Goal: Information Seeking & Learning: Learn about a topic

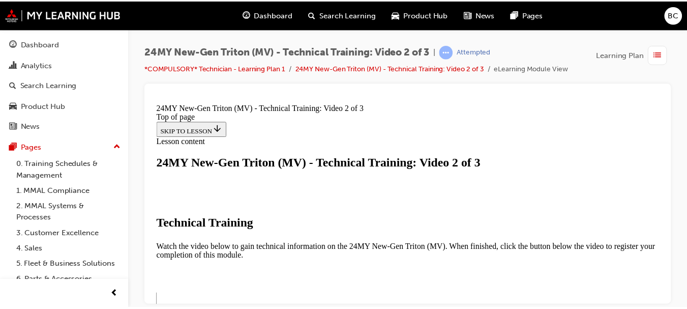
scroll to position [259, 0]
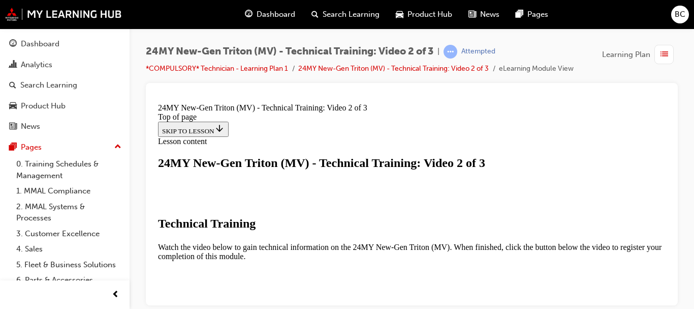
click at [279, 18] on span "Dashboard" at bounding box center [276, 15] width 39 height 12
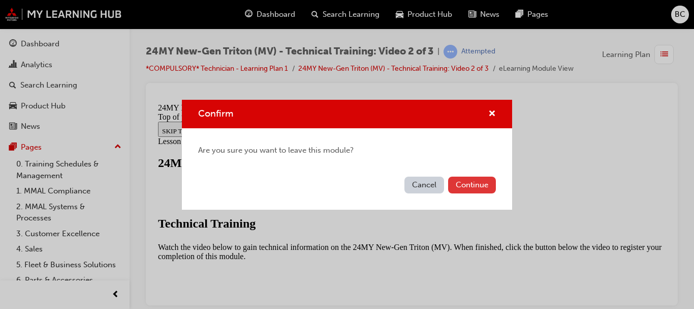
click at [465, 184] on button "Continue" at bounding box center [472, 184] width 48 height 17
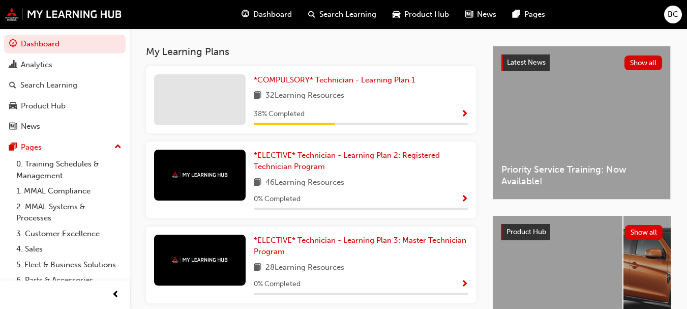
scroll to position [212, 0]
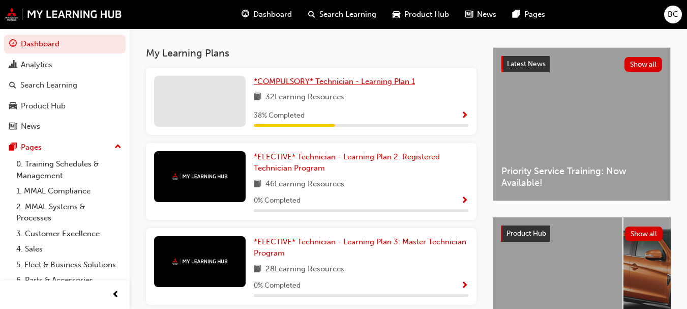
click at [365, 86] on span "*COMPULSORY* Technician - Learning Plan 1" at bounding box center [334, 81] width 161 height 9
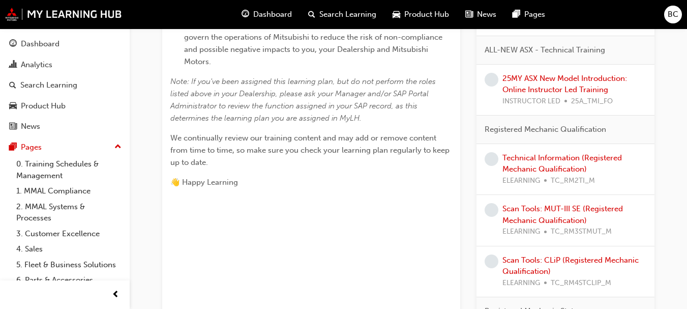
scroll to position [431, 0]
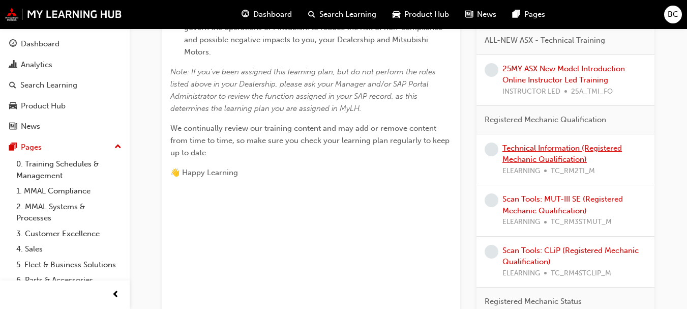
click at [586, 148] on link "Technical Information (Registered Mechanic Qualification)" at bounding box center [561, 153] width 119 height 21
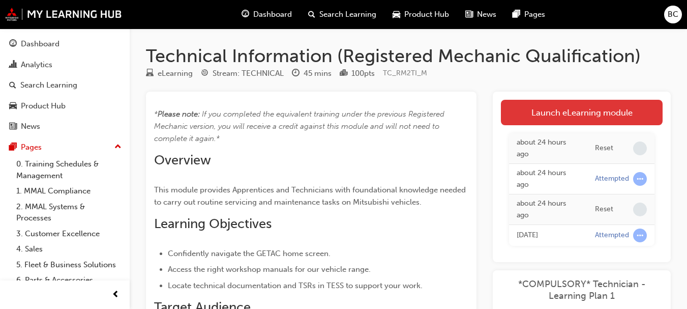
click at [562, 102] on link "Launch eLearning module" at bounding box center [582, 112] width 162 height 25
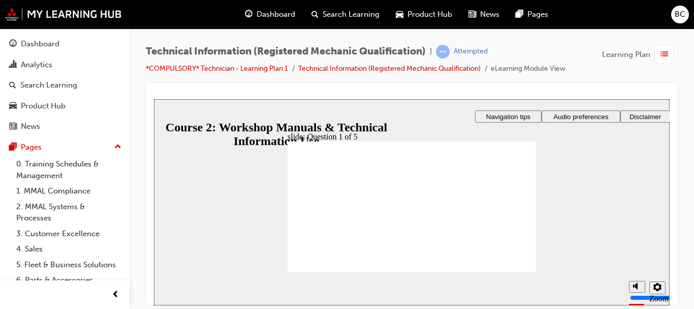
drag, startPoint x: 374, startPoint y: 240, endPoint x: 396, endPoint y: 192, distance: 53.0
drag, startPoint x: 413, startPoint y: 237, endPoint x: 473, endPoint y: 210, distance: 65.3
drag, startPoint x: 443, startPoint y: 245, endPoint x: 481, endPoint y: 184, distance: 71.9
drag, startPoint x: 399, startPoint y: 238, endPoint x: 397, endPoint y: 212, distance: 26.0
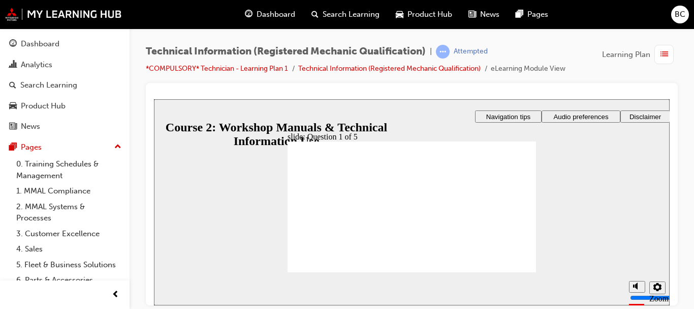
drag, startPoint x: 396, startPoint y: 184, endPoint x: 397, endPoint y: 215, distance: 31.1
drag, startPoint x: 398, startPoint y: 240, endPoint x: 398, endPoint y: 184, distance: 56.4
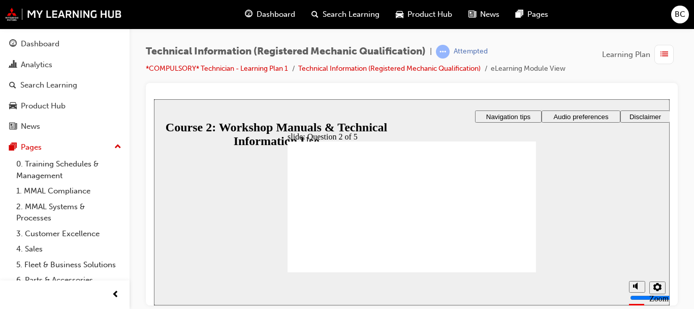
radio input "true"
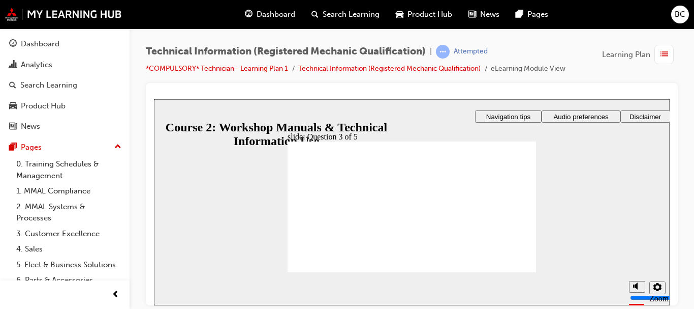
radio input "true"
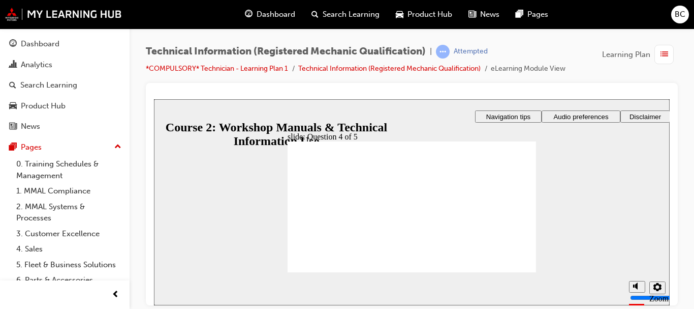
radio input "true"
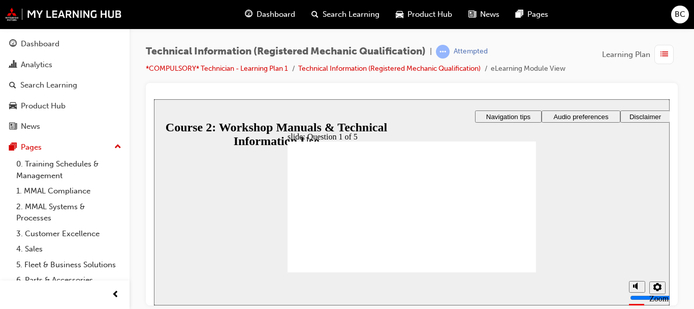
drag, startPoint x: 400, startPoint y: 244, endPoint x: 401, endPoint y: 193, distance: 50.9
drag, startPoint x: 372, startPoint y: 238, endPoint x: 397, endPoint y: 212, distance: 36.0
drag, startPoint x: 423, startPoint y: 240, endPoint x: 484, endPoint y: 208, distance: 68.5
drag, startPoint x: 444, startPoint y: 243, endPoint x: 481, endPoint y: 189, distance: 65.4
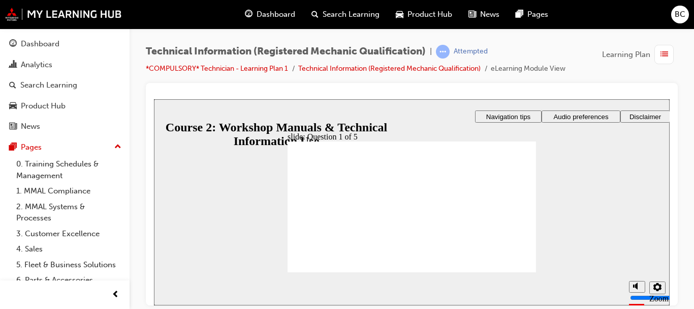
radio input "true"
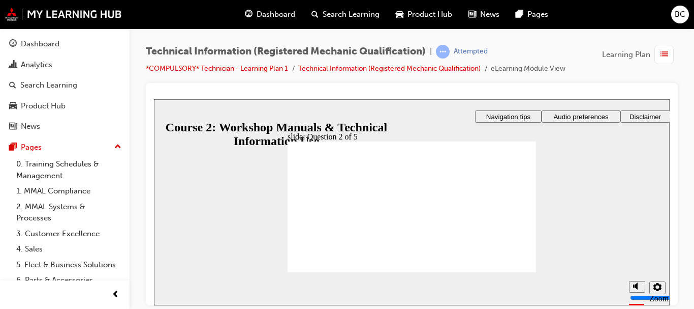
radio input "true"
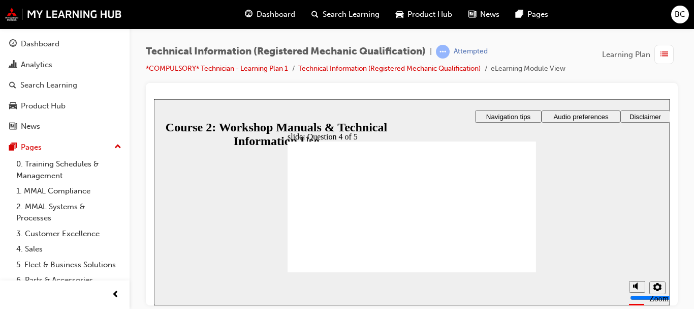
radio input "true"
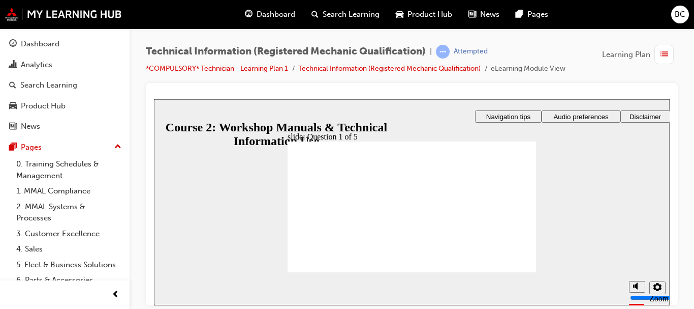
checkbox input "true"
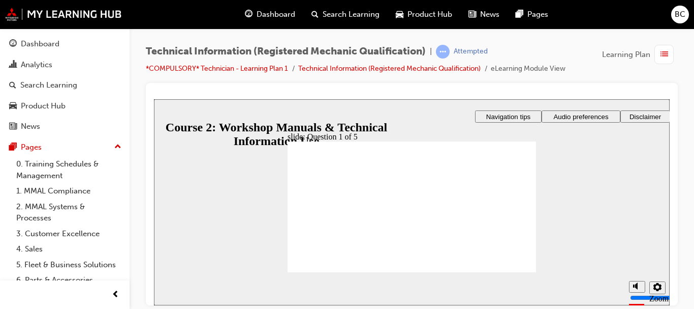
checkbox input "true"
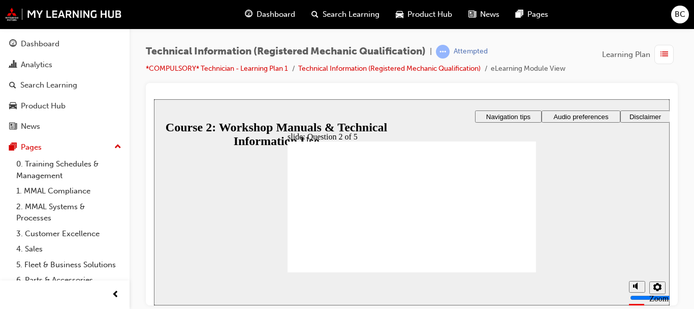
radio input "true"
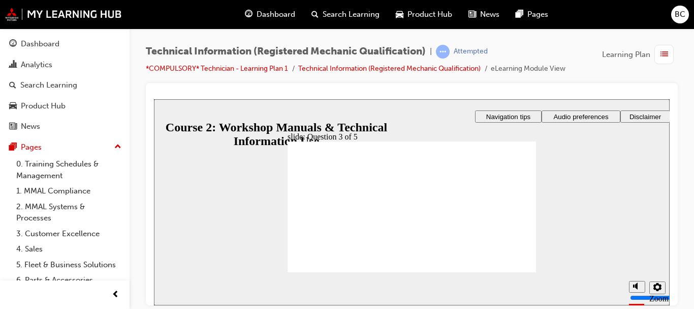
radio input "true"
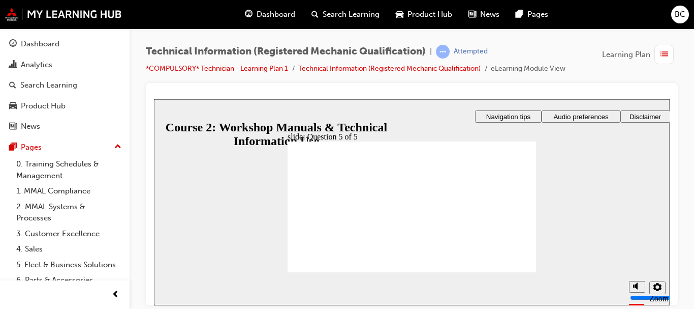
radio input "true"
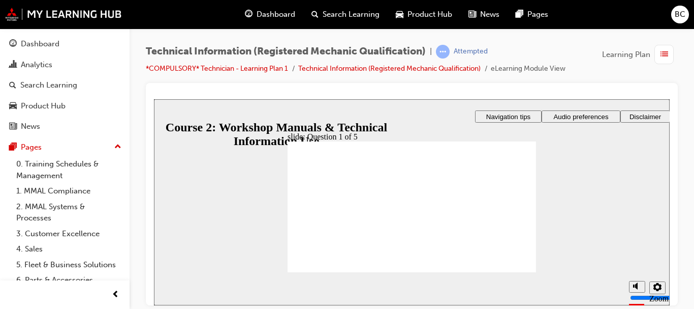
radio input "true"
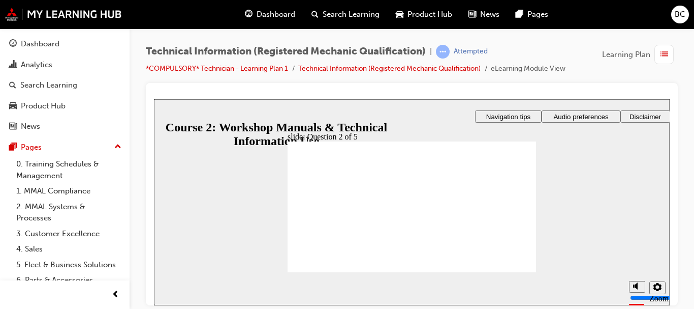
radio input "true"
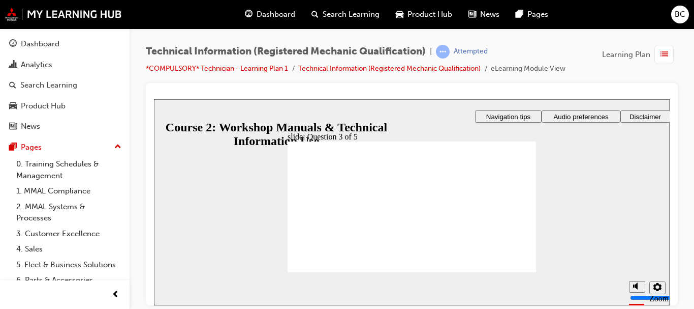
radio input "true"
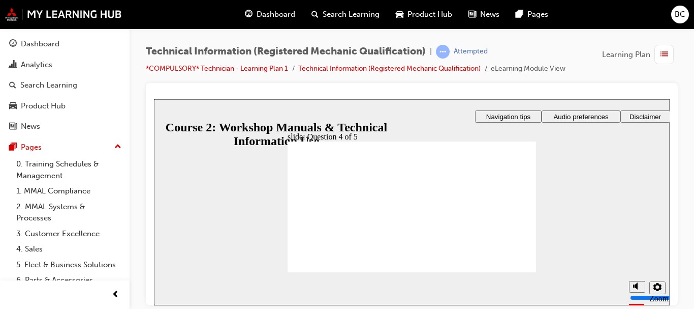
radio input "true"
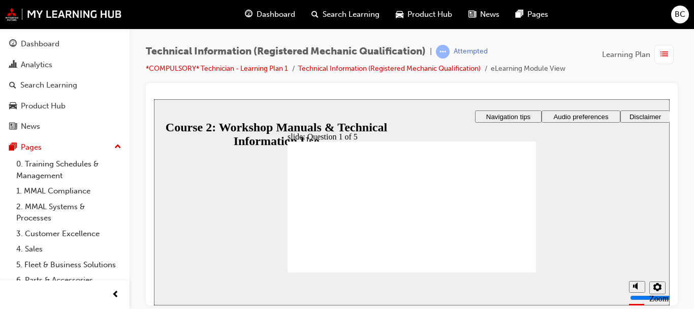
radio input "true"
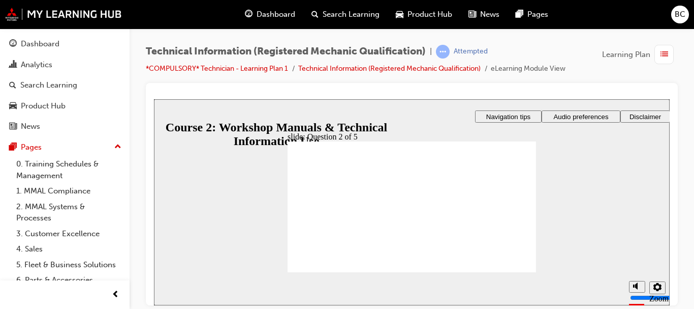
radio input "true"
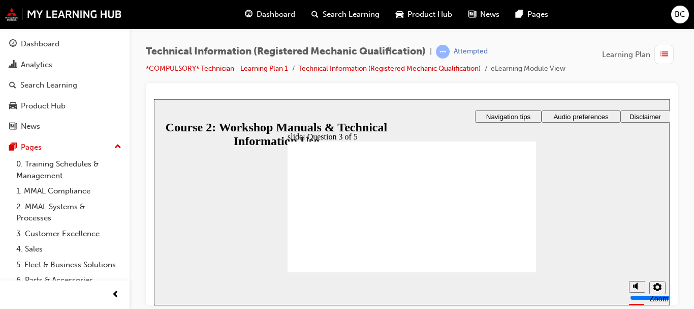
radio input "true"
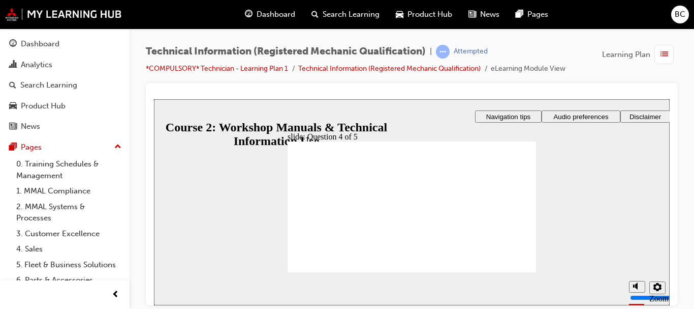
radio input "true"
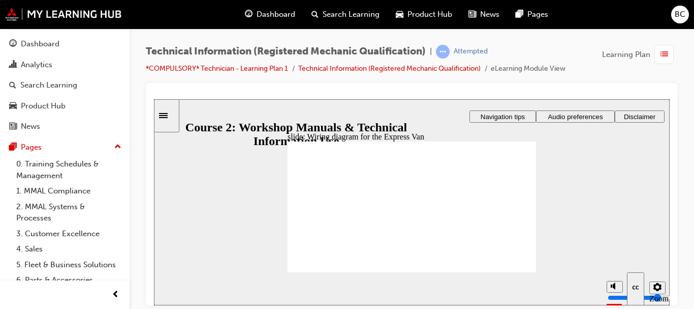
drag, startPoint x: 614, startPoint y: 255, endPoint x: 614, endPoint y: 264, distance: 9.2
click at [614, 263] on input "volume" at bounding box center [641, 259] width 66 height 8
drag, startPoint x: 614, startPoint y: 264, endPoint x: 614, endPoint y: 259, distance: 5.1
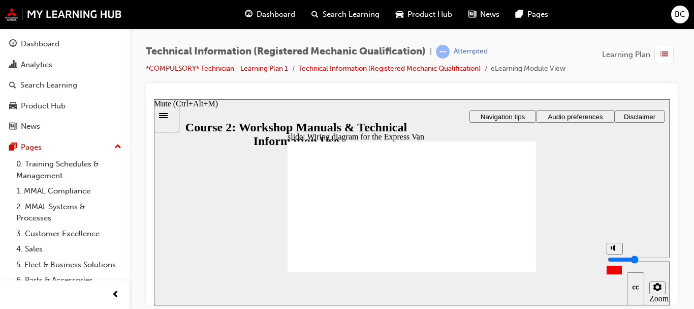
type input "4"
click at [614, 259] on input "volume" at bounding box center [641, 259] width 66 height 8
